Goal: Transaction & Acquisition: Purchase product/service

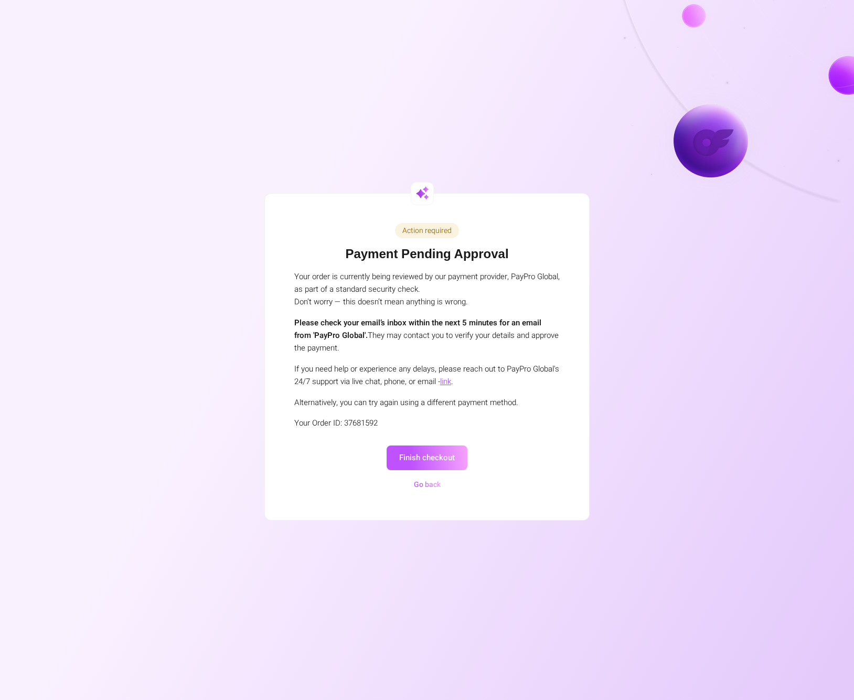
click at [420, 457] on button "Finish checkout" at bounding box center [427, 457] width 81 height 25
click at [409, 457] on button "Finish checkout" at bounding box center [427, 457] width 81 height 25
click at [422, 455] on button "Finish checkout" at bounding box center [427, 457] width 81 height 25
click at [430, 453] on button "Finish checkout" at bounding box center [427, 457] width 81 height 25
click at [413, 455] on button "Finish checkout" at bounding box center [427, 457] width 81 height 25
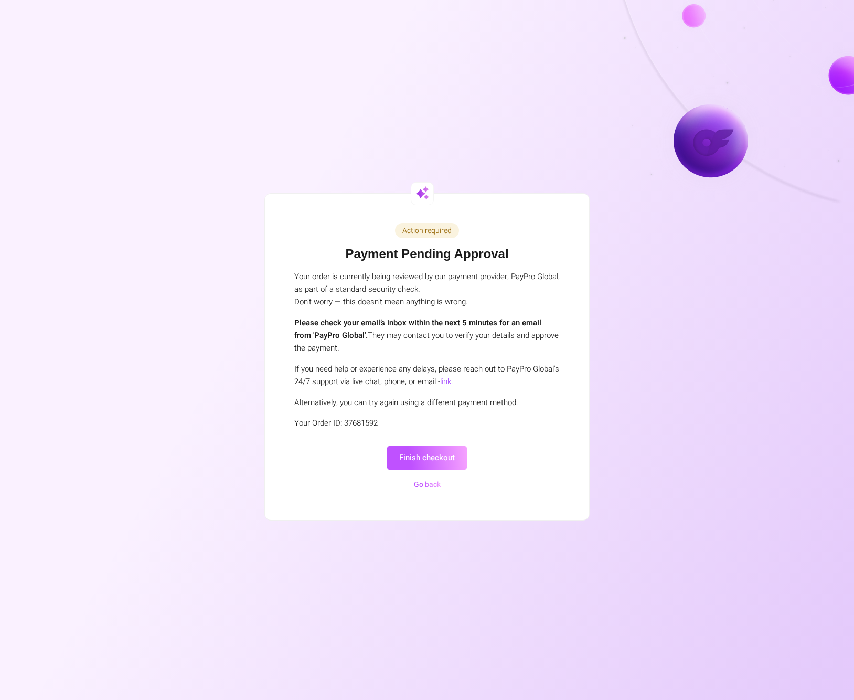
click at [413, 455] on button "Finish checkout" at bounding box center [427, 457] width 81 height 25
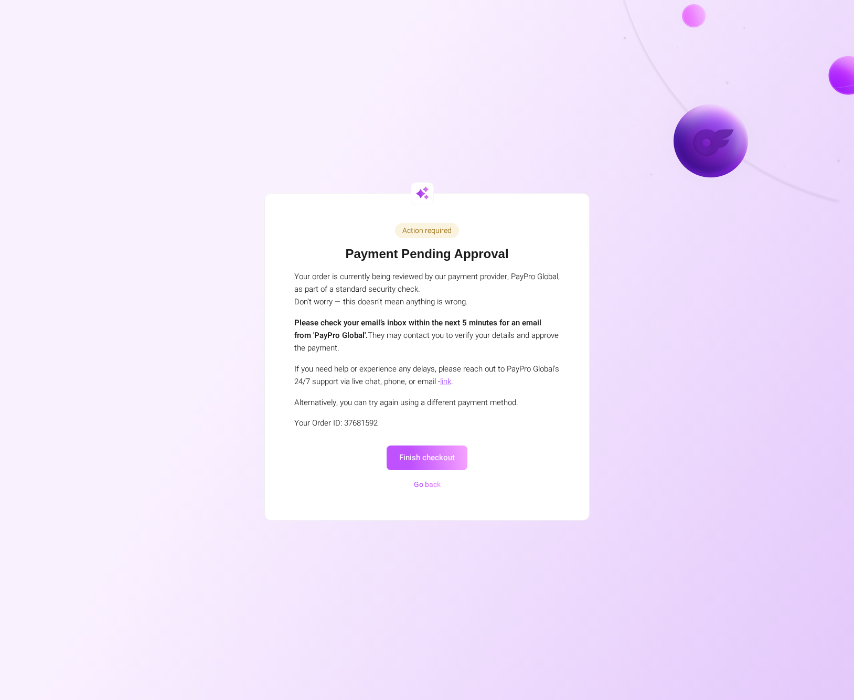
click at [413, 455] on button "Finish checkout" at bounding box center [427, 457] width 81 height 25
click at [288, 425] on div "Action required Payment Pending Approval Your order is currently being reviewed…" at bounding box center [427, 357] width 324 height 326
click at [301, 405] on p "Alternatively, you can try again using a different payment method." at bounding box center [426, 402] width 265 height 13
click at [296, 370] on p "If you need help or experience any delays, please reach out to PayPro Global's …" at bounding box center [426, 374] width 265 height 25
click at [360, 286] on p "Your order is currently being reviewed by our payment provider, PayPro Global, …" at bounding box center [426, 289] width 265 height 38
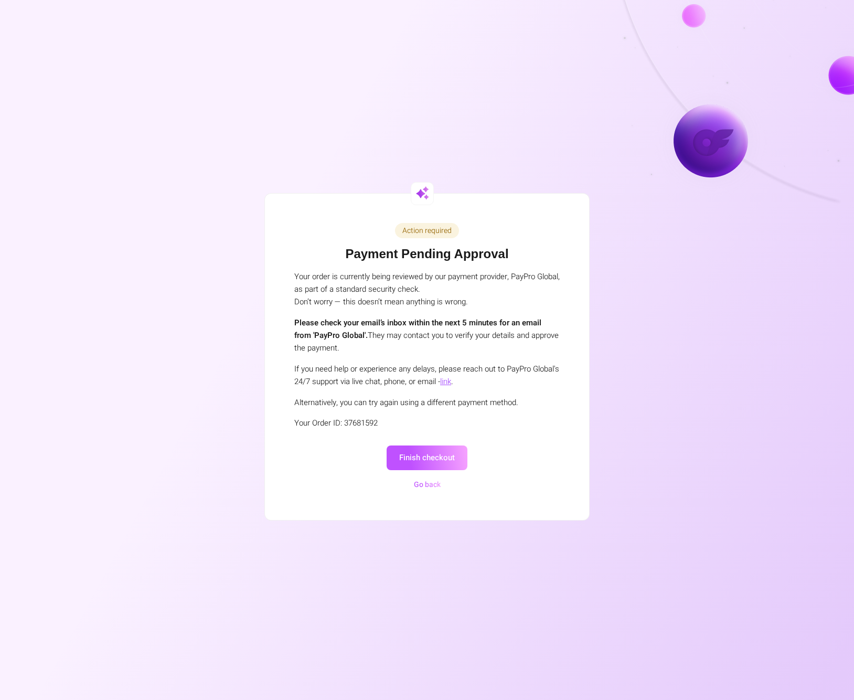
click at [476, 248] on h1 "Payment Pending Approval" at bounding box center [426, 254] width 265 height 15
click at [422, 233] on div "Action required" at bounding box center [427, 230] width 64 height 15
click at [424, 205] on div at bounding box center [422, 193] width 23 height 23
